Goal: Transaction & Acquisition: Purchase product/service

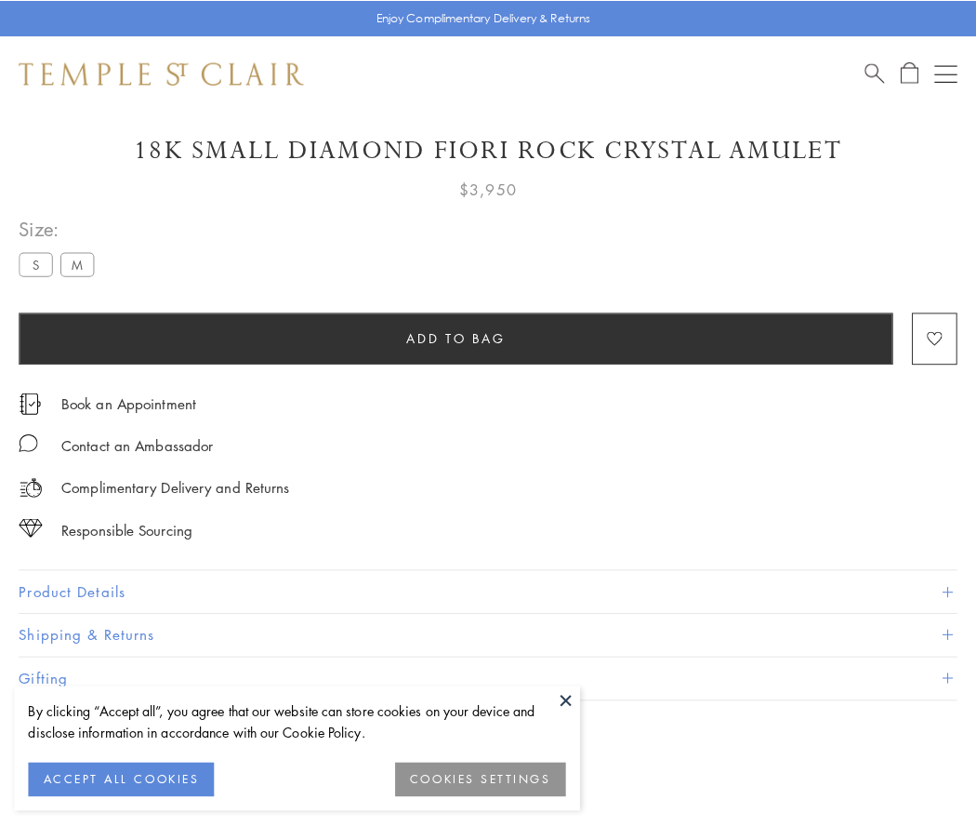
scroll to position [86, 0]
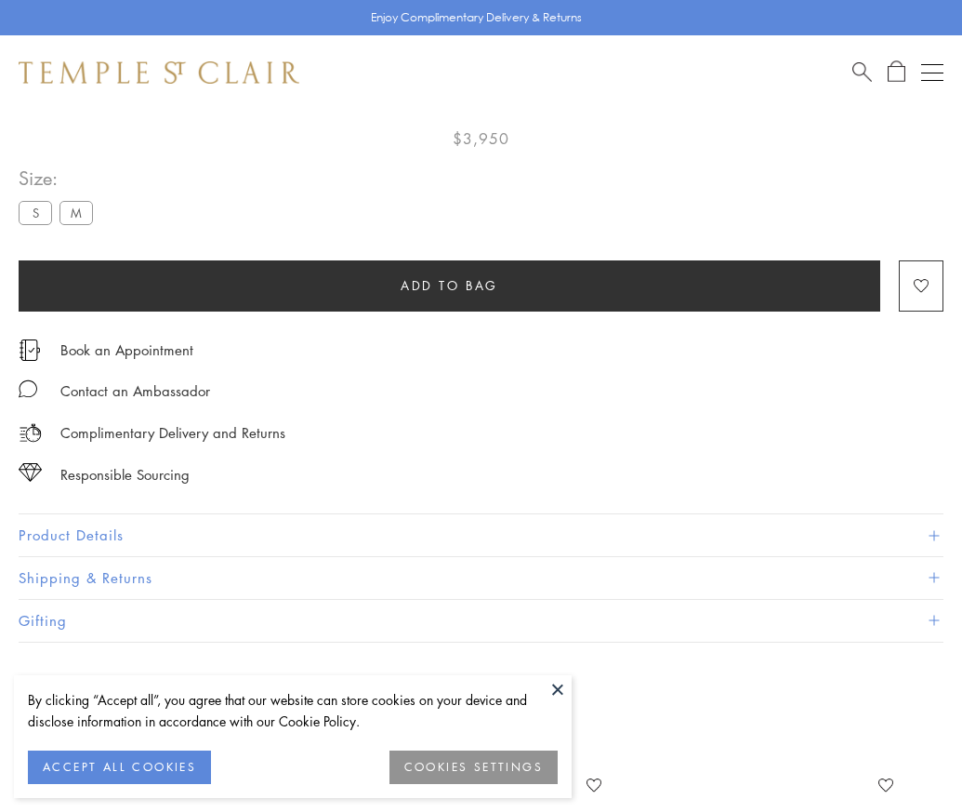
click at [449, 284] on span "Add to bag" at bounding box center [450, 285] width 98 height 20
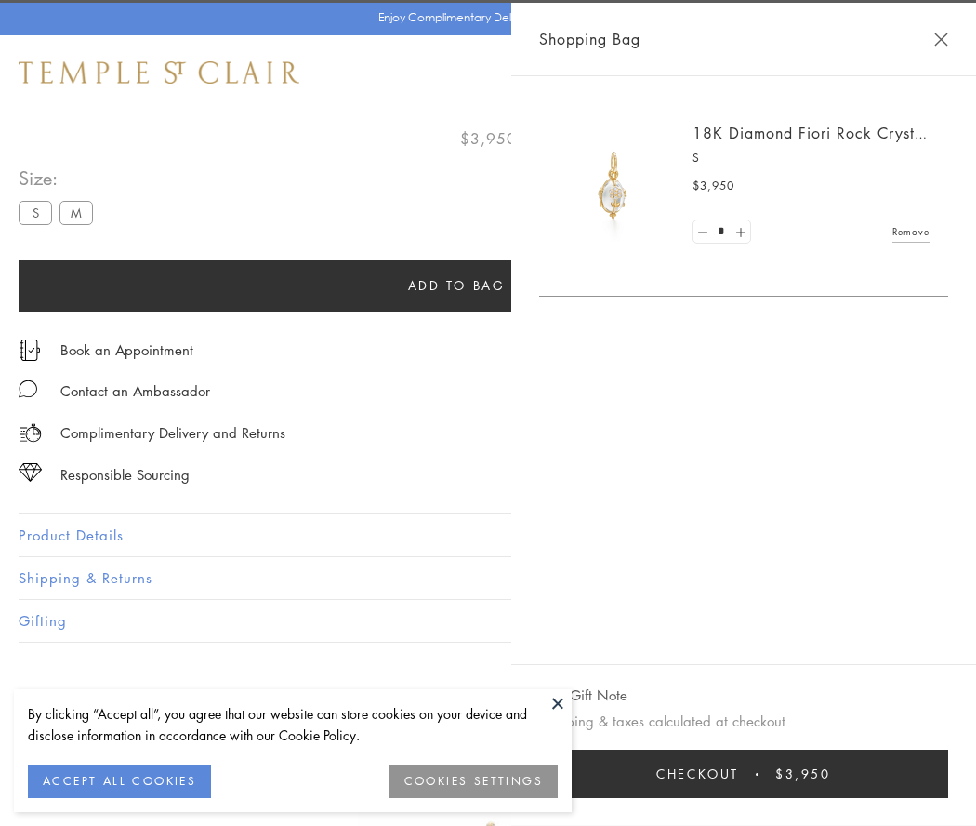
click at [948, 773] on button "Checkout $3,950" at bounding box center [743, 773] width 409 height 48
